Goal: Information Seeking & Learning: Find specific fact

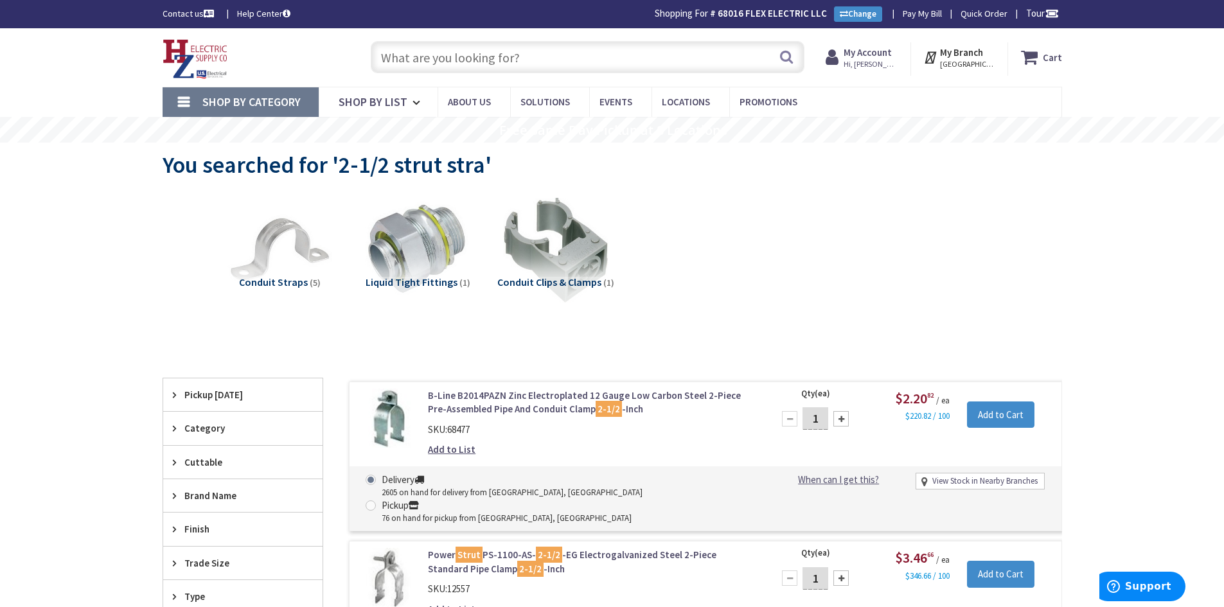
click at [416, 55] on input "text" at bounding box center [588, 57] width 434 height 32
drag, startPoint x: 362, startPoint y: 166, endPoint x: 478, endPoint y: 172, distance: 116.4
click at [478, 172] on span "You searched for '2-1/2 strut stra'" at bounding box center [327, 164] width 329 height 29
copy span "1/2 strut stra"
click at [476, 58] on input "text" at bounding box center [588, 57] width 434 height 32
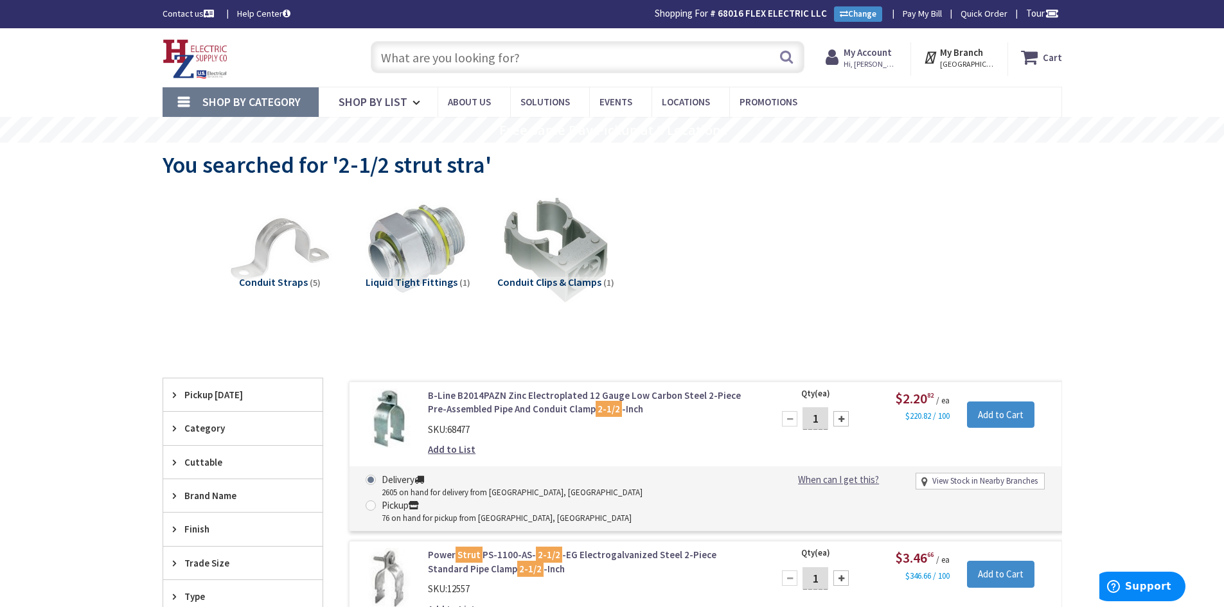
paste input "1/2 strut stra"
click at [398, 60] on input "1/2 strut stra" at bounding box center [588, 57] width 434 height 32
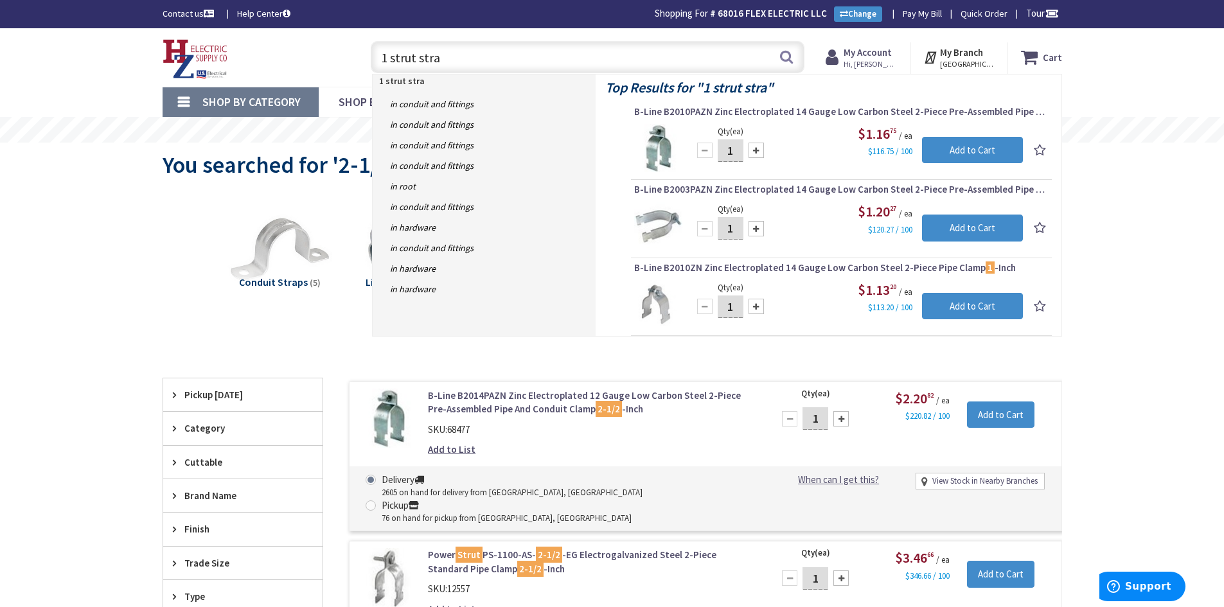
drag, startPoint x: 444, startPoint y: 56, endPoint x: 336, endPoint y: 63, distance: 108.9
click at [336, 63] on div "Toggle Nav 1 strut stra 1 strut stra Search Cart My Cart Close" at bounding box center [612, 57] width 919 height 43
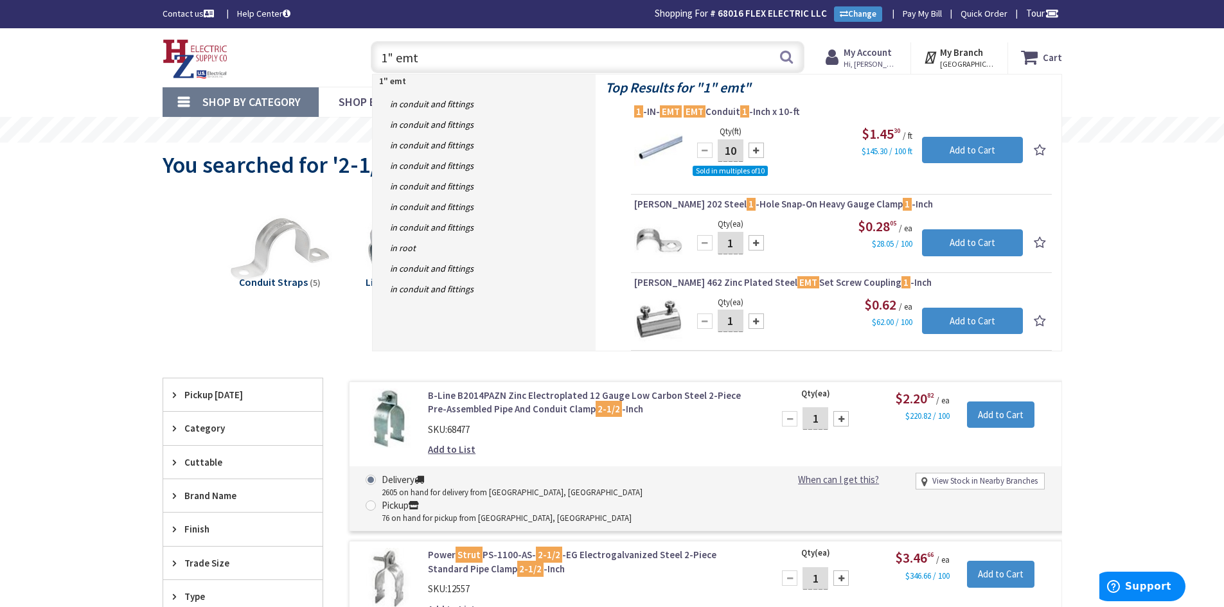
drag, startPoint x: 424, startPoint y: 61, endPoint x: 369, endPoint y: 61, distance: 55.3
click at [369, 61] on div "1" emt 1" emt Search" at bounding box center [584, 56] width 440 height 41
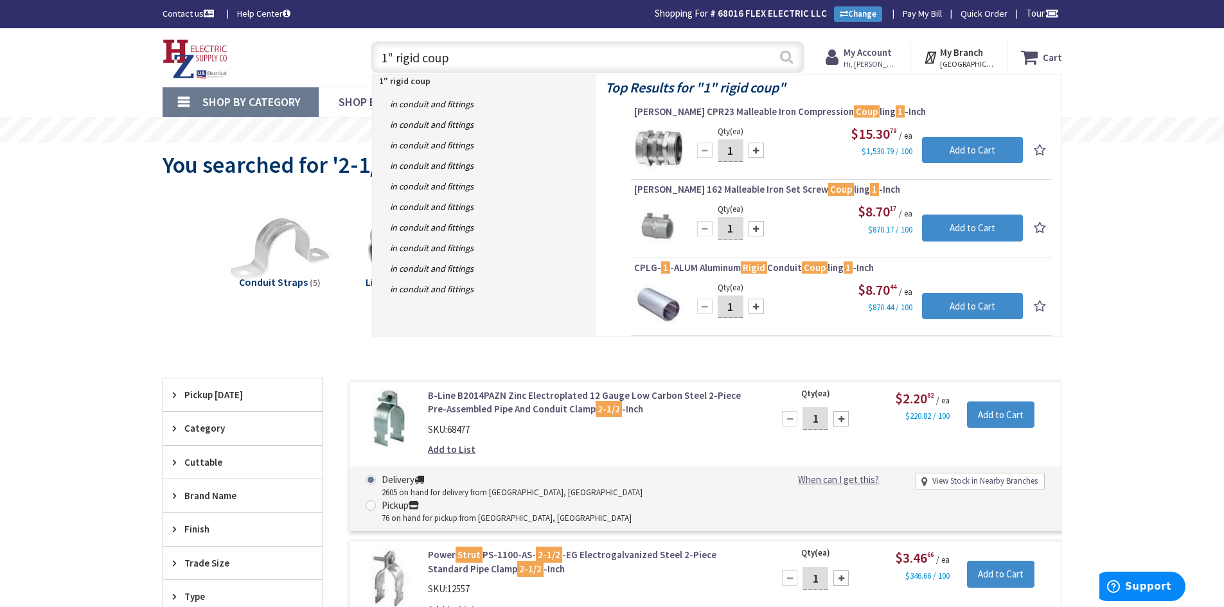
type input "1" rigid coup"
click at [787, 50] on button "Search" at bounding box center [786, 56] width 17 height 29
